Goal: Find specific page/section

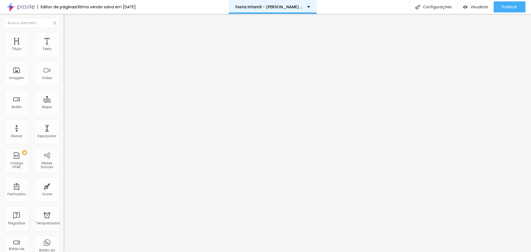
click at [309, 6] on div "Festa Infantil - [PERSON_NAME] Fotografia" at bounding box center [273, 7] width 75 height 4
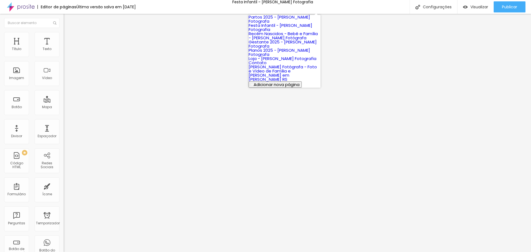
click at [288, 41] on font "Recém Nascidos - Bebê e Família - [PERSON_NAME] Fotógrafa" at bounding box center [283, 36] width 69 height 10
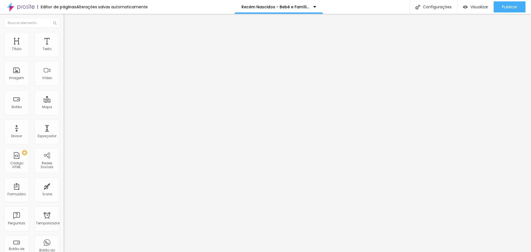
drag, startPoint x: 33, startPoint y: 60, endPoint x: 34, endPoint y: 65, distance: 4.5
click at [64, 47] on div "Trocar imagem" at bounding box center [96, 45] width 64 height 4
drag, startPoint x: 35, startPoint y: 59, endPoint x: 35, endPoint y: 63, distance: 3.6
click at [64, 47] on div "Trocar imagem" at bounding box center [96, 45] width 64 height 4
click at [282, 6] on font "Recém Nascidos - Bebê e Família - [PERSON_NAME] Fotógrafa" at bounding box center [305, 7] width 127 height 6
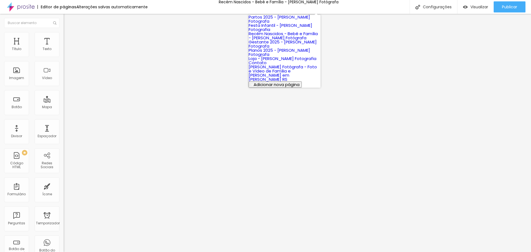
scroll to position [47, 0]
click at [289, 80] on font "[PERSON_NAME] Fotógrafa - Foto e Vídeo de Família e [PERSON_NAME] em [PERSON_NA…" at bounding box center [283, 73] width 68 height 18
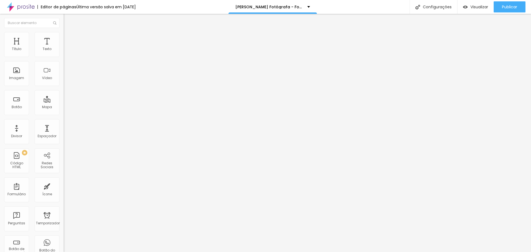
click at [19, 6] on img at bounding box center [21, 7] width 28 height 14
